Goal: Use online tool/utility: Utilize a website feature to perform a specific function

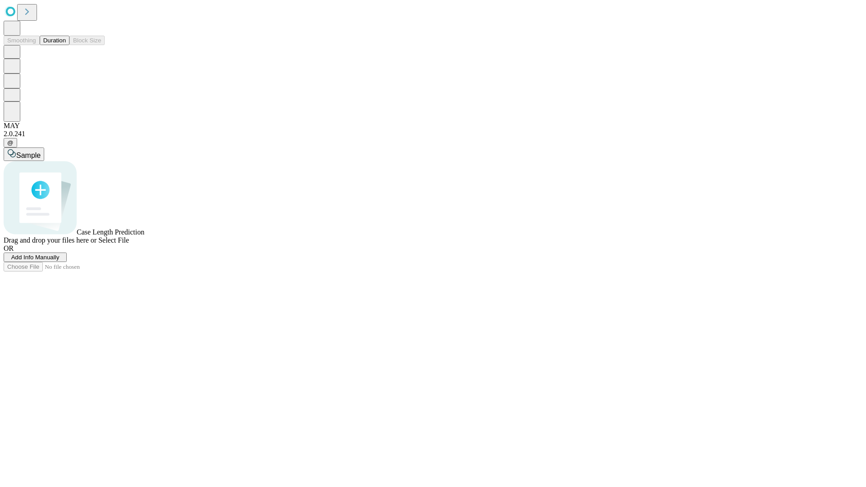
click at [66, 45] on button "Duration" at bounding box center [55, 40] width 30 height 9
click at [41, 152] on span "Sample" at bounding box center [28, 156] width 24 height 8
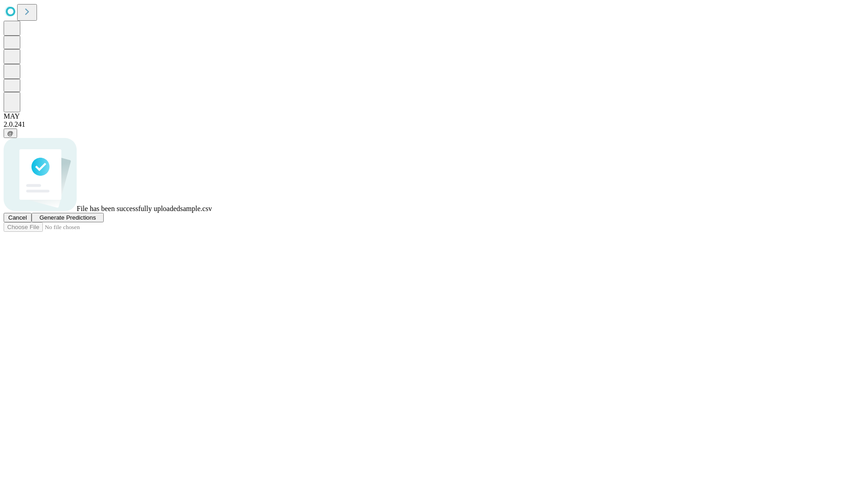
click at [96, 221] on span "Generate Predictions" at bounding box center [67, 217] width 56 height 7
